Goal: Navigation & Orientation: Find specific page/section

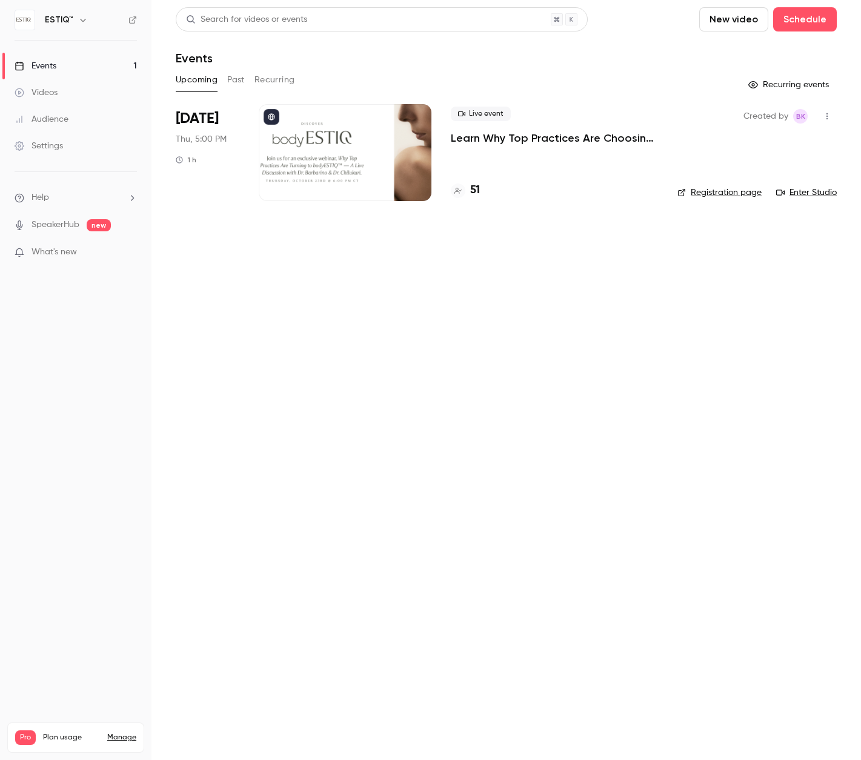
click at [70, 88] on link "Videos" at bounding box center [75, 92] width 151 height 27
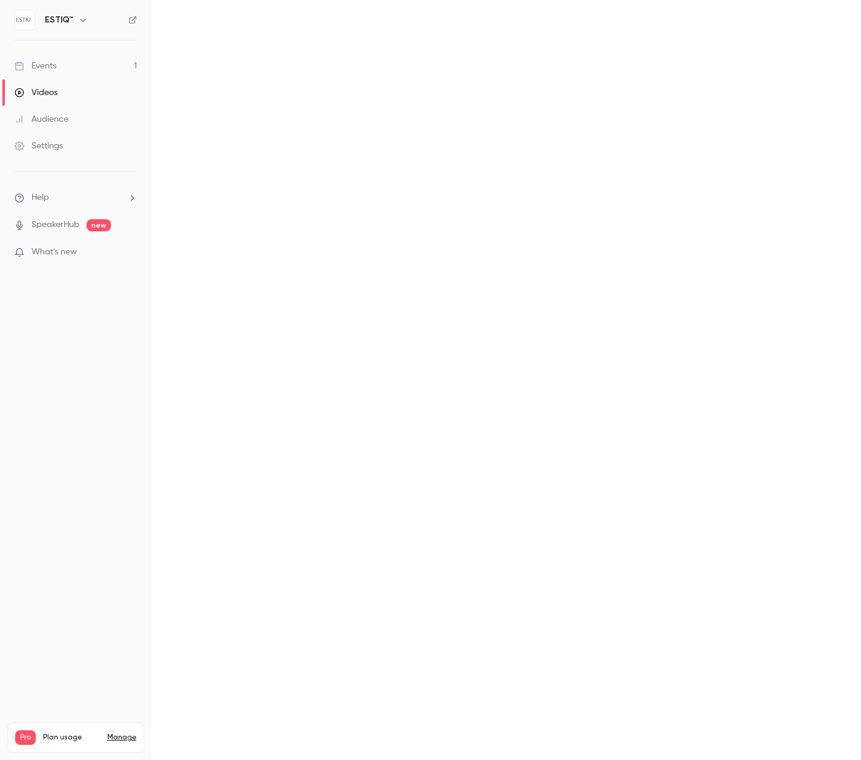
click at [67, 64] on link "Events 1" at bounding box center [75, 66] width 151 height 27
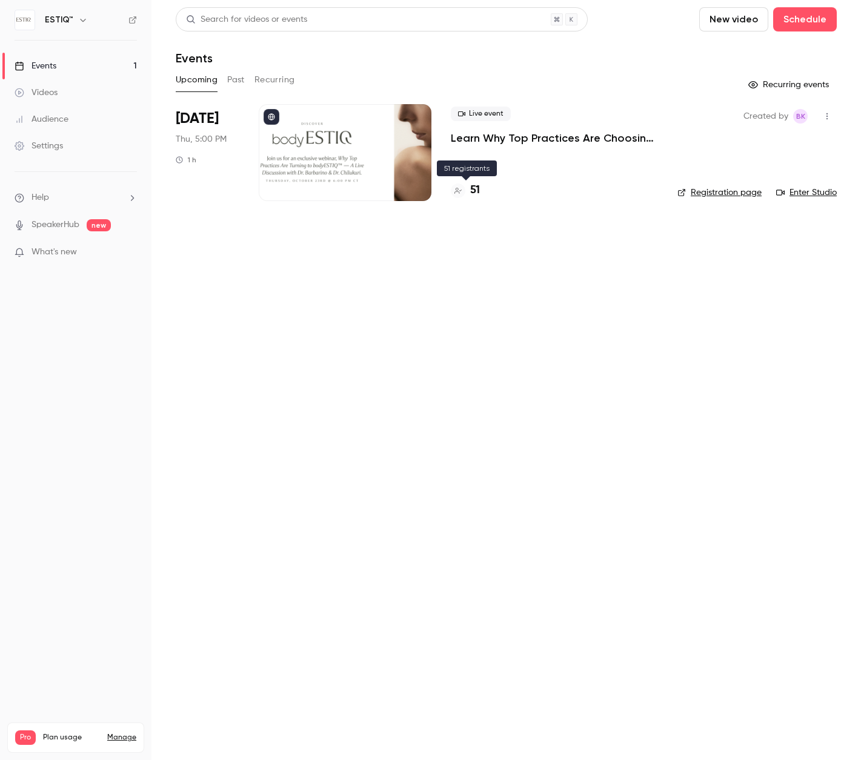
click at [475, 188] on h4 "51" at bounding box center [475, 190] width 10 height 16
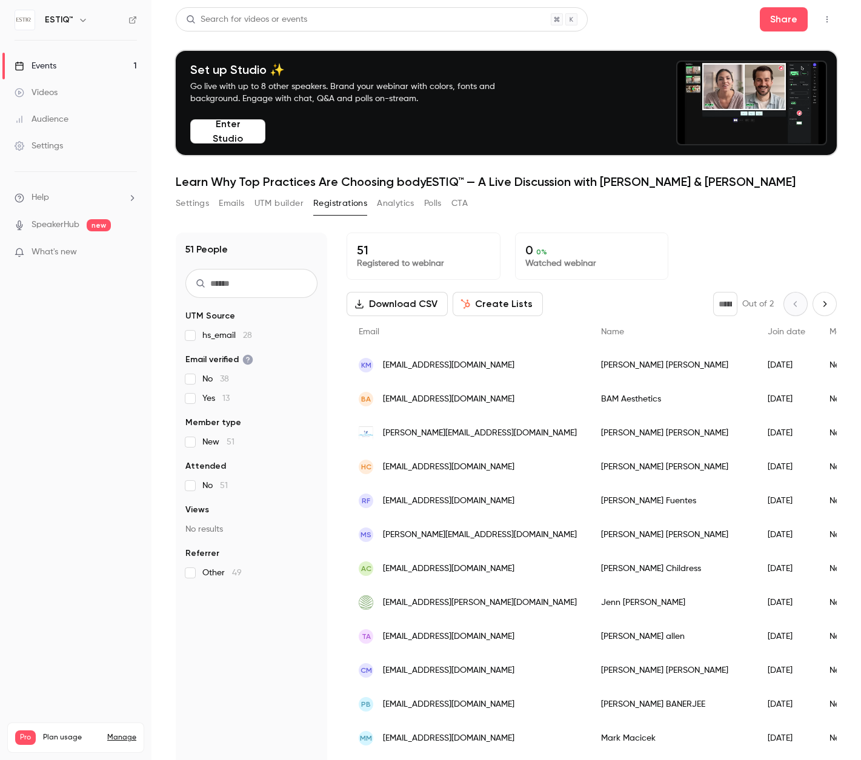
click at [47, 65] on div "Events" at bounding box center [36, 66] width 42 height 12
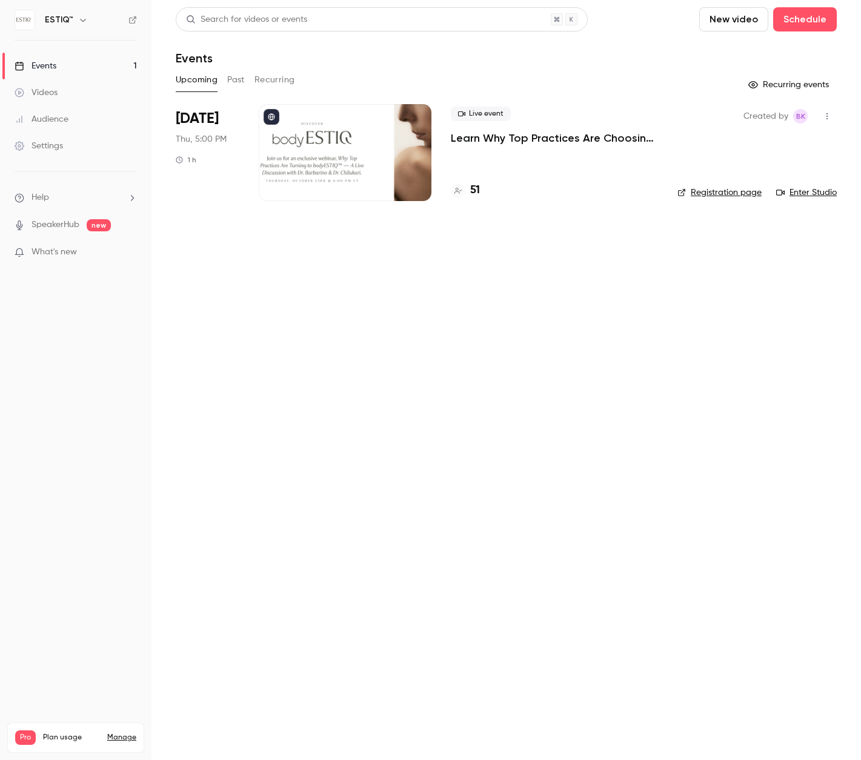
click at [75, 89] on link "Videos" at bounding box center [75, 92] width 151 height 27
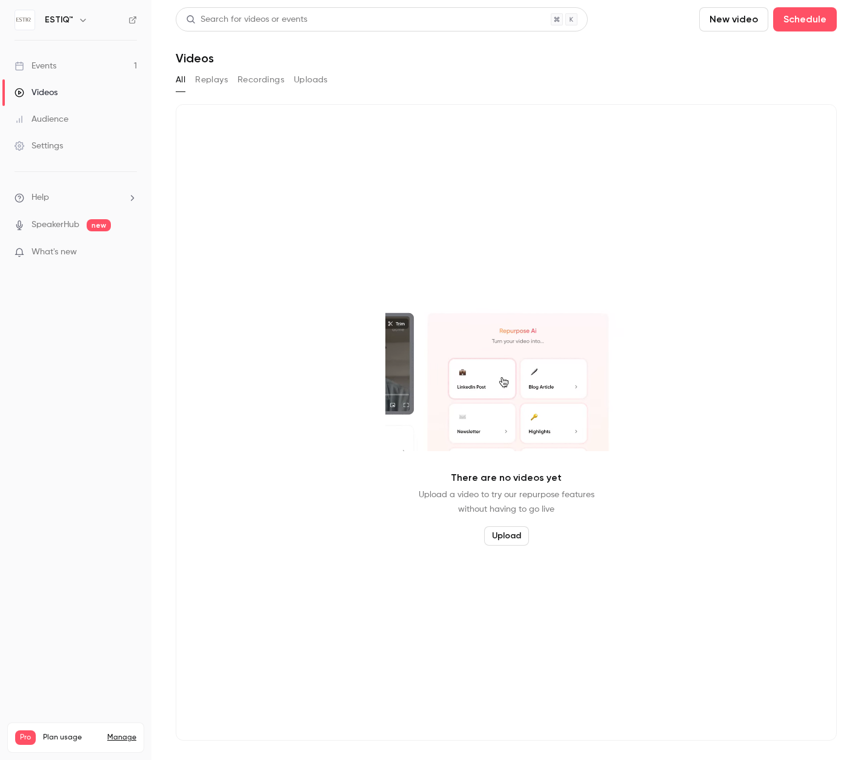
click at [65, 71] on link "Events 1" at bounding box center [75, 66] width 151 height 27
